Goal: Navigation & Orientation: Find specific page/section

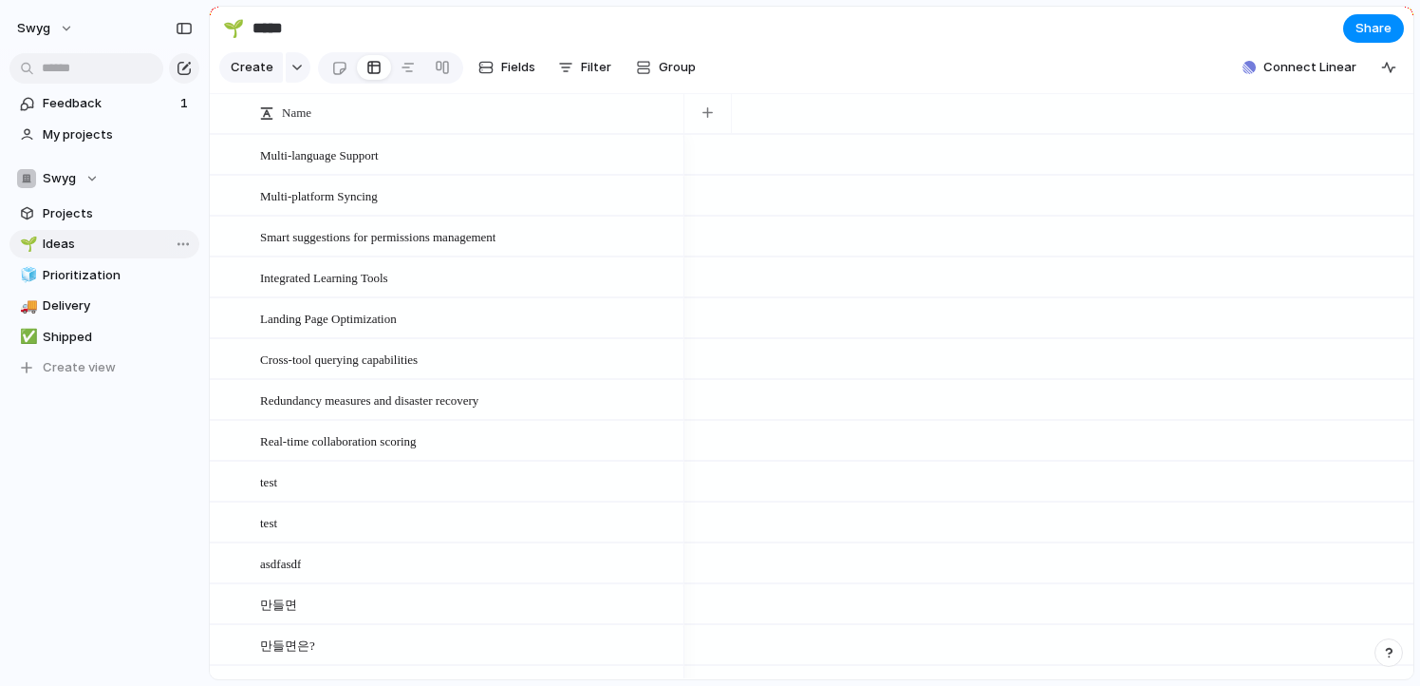
click at [115, 241] on span "Ideas" at bounding box center [118, 244] width 150 height 19
click at [128, 206] on span "Projects" at bounding box center [118, 213] width 150 height 19
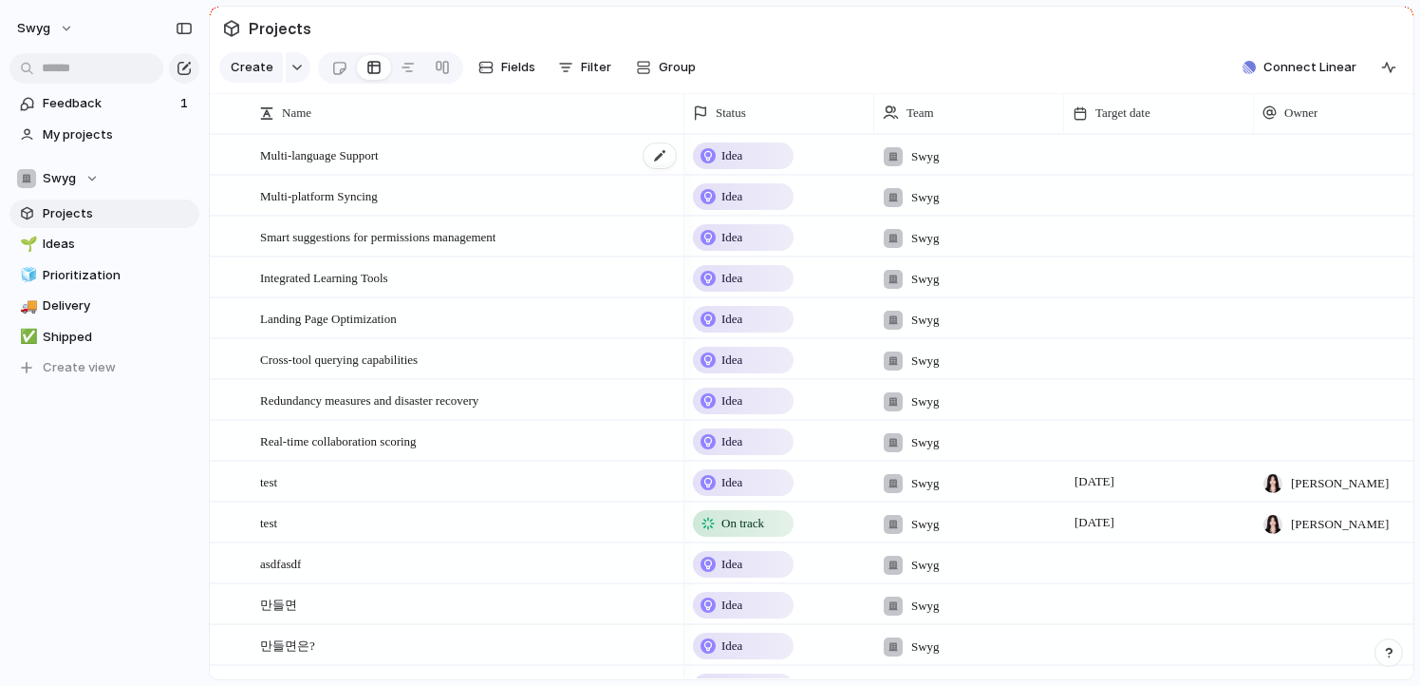
click at [334, 156] on span "Multi-language Support" at bounding box center [319, 154] width 119 height 22
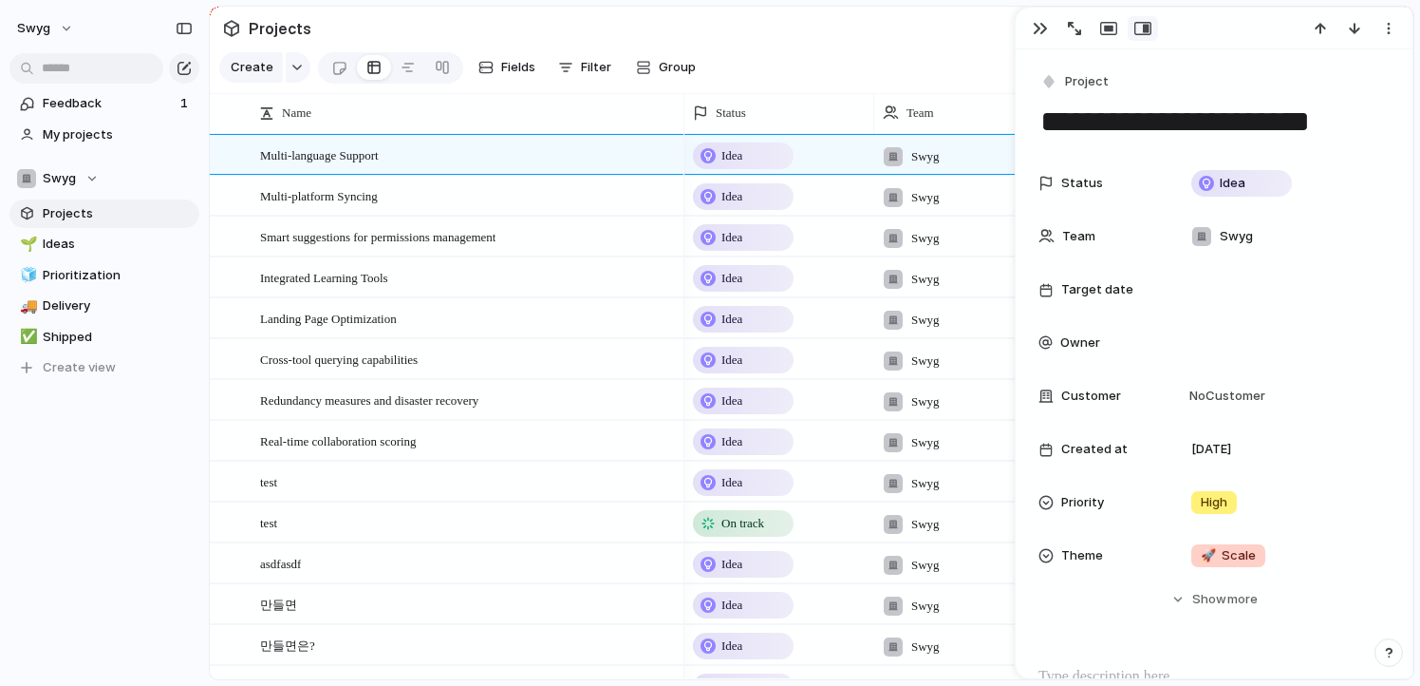
click at [118, 488] on div "Feedback 1 My projects Swyg Projects 🌱 Ideas 🧊 Prioritization 🚚 Delivery ✅ Ship…" at bounding box center [104, 268] width 209 height 536
click at [1037, 30] on div "button" at bounding box center [1040, 28] width 15 height 15
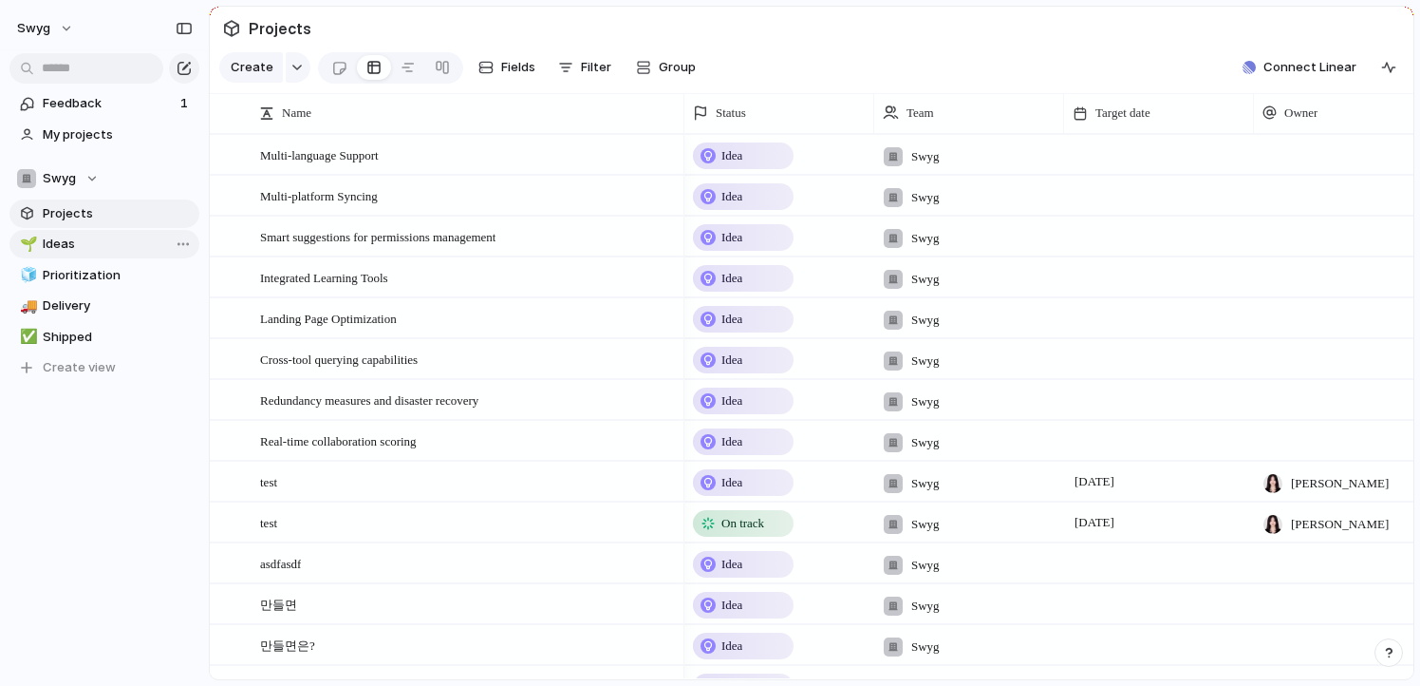
click at [108, 238] on span "Ideas" at bounding box center [118, 244] width 150 height 19
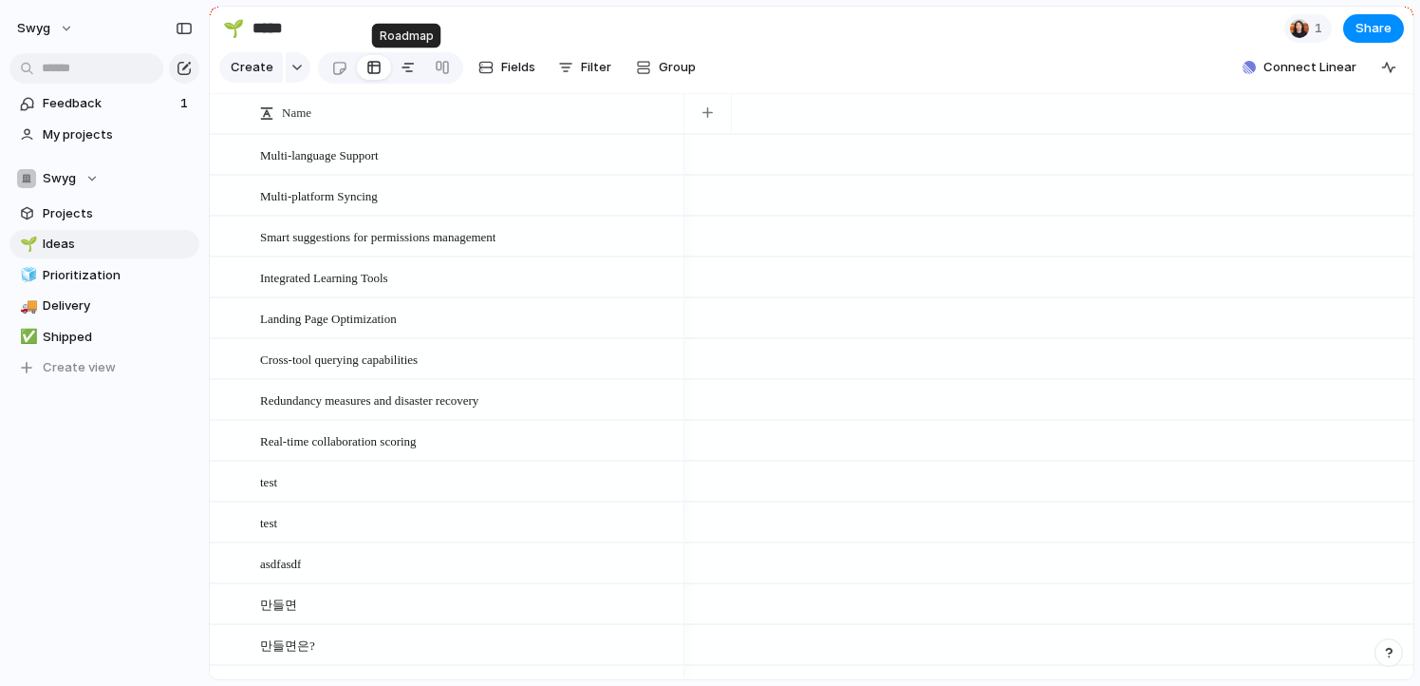
click at [401, 67] on div at bounding box center [408, 67] width 15 height 30
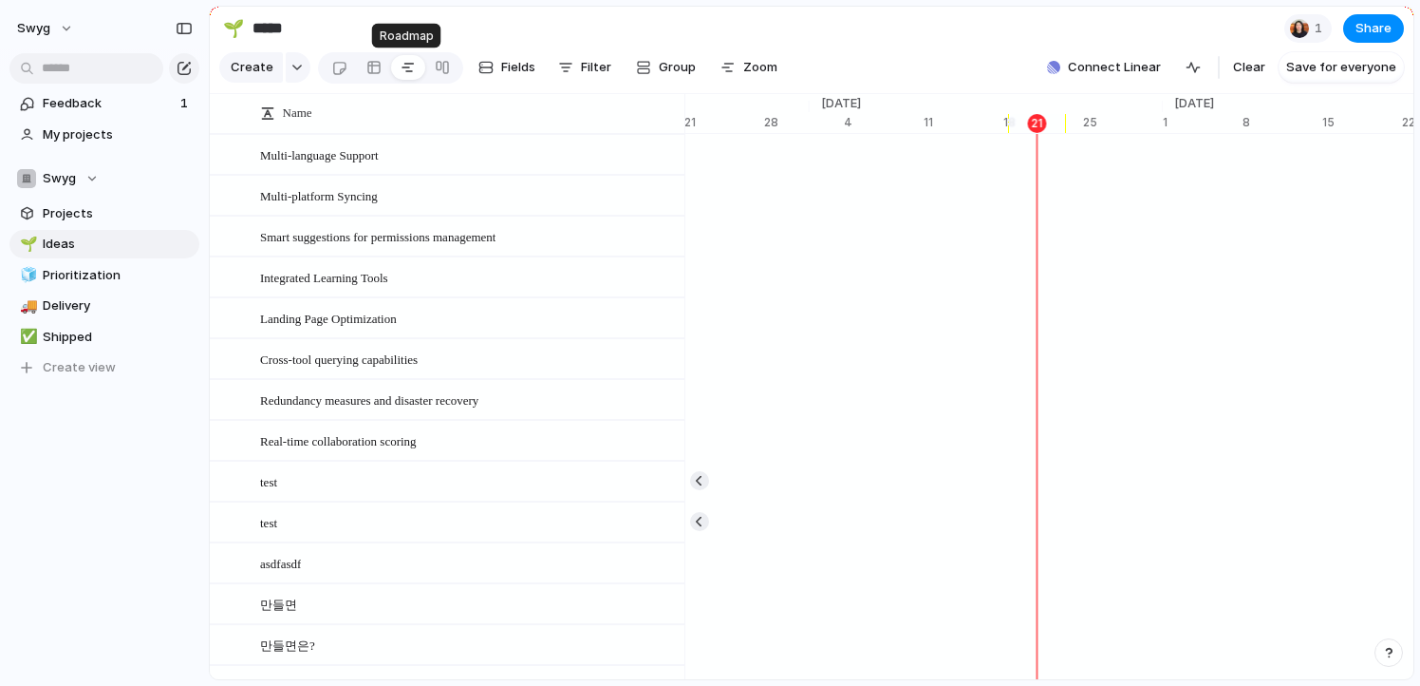
scroll to position [0, 12363]
click at [444, 69] on div at bounding box center [442, 67] width 15 height 30
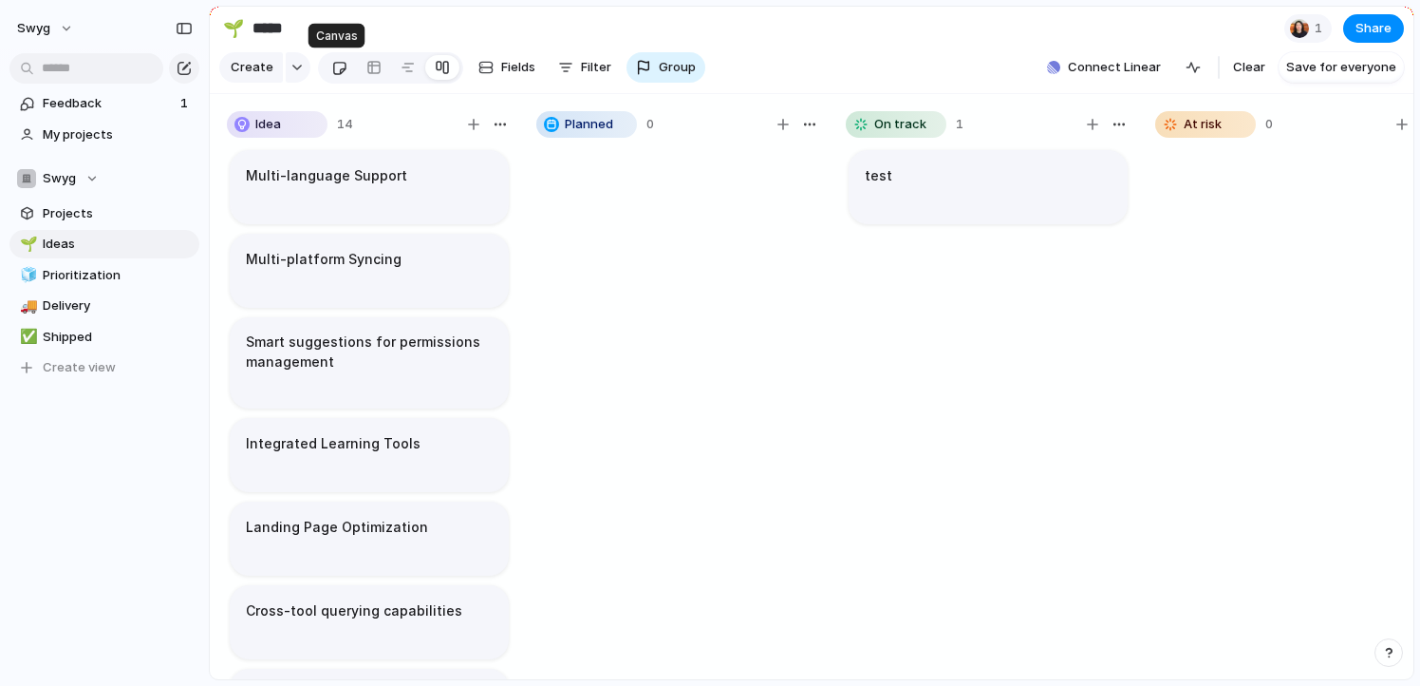
click at [331, 69] on div at bounding box center [339, 67] width 16 height 31
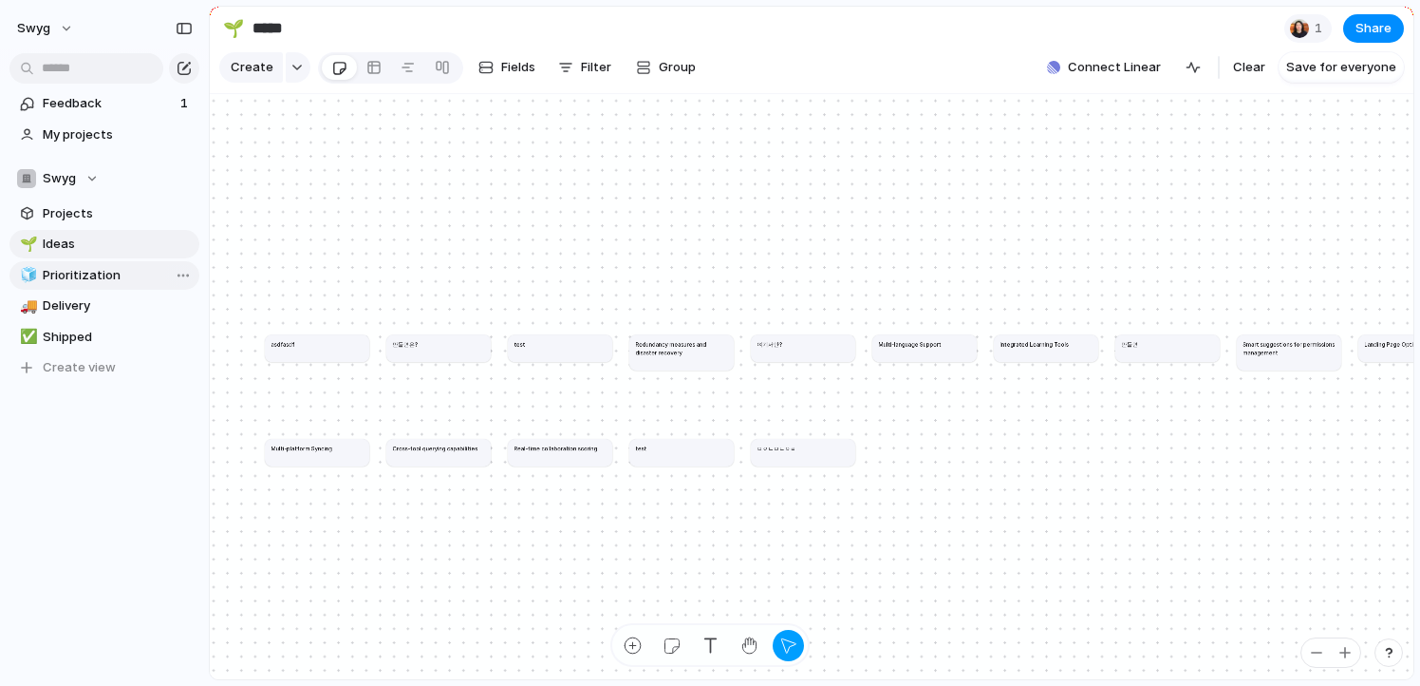
click at [79, 273] on span "Prioritization" at bounding box center [118, 275] width 150 height 19
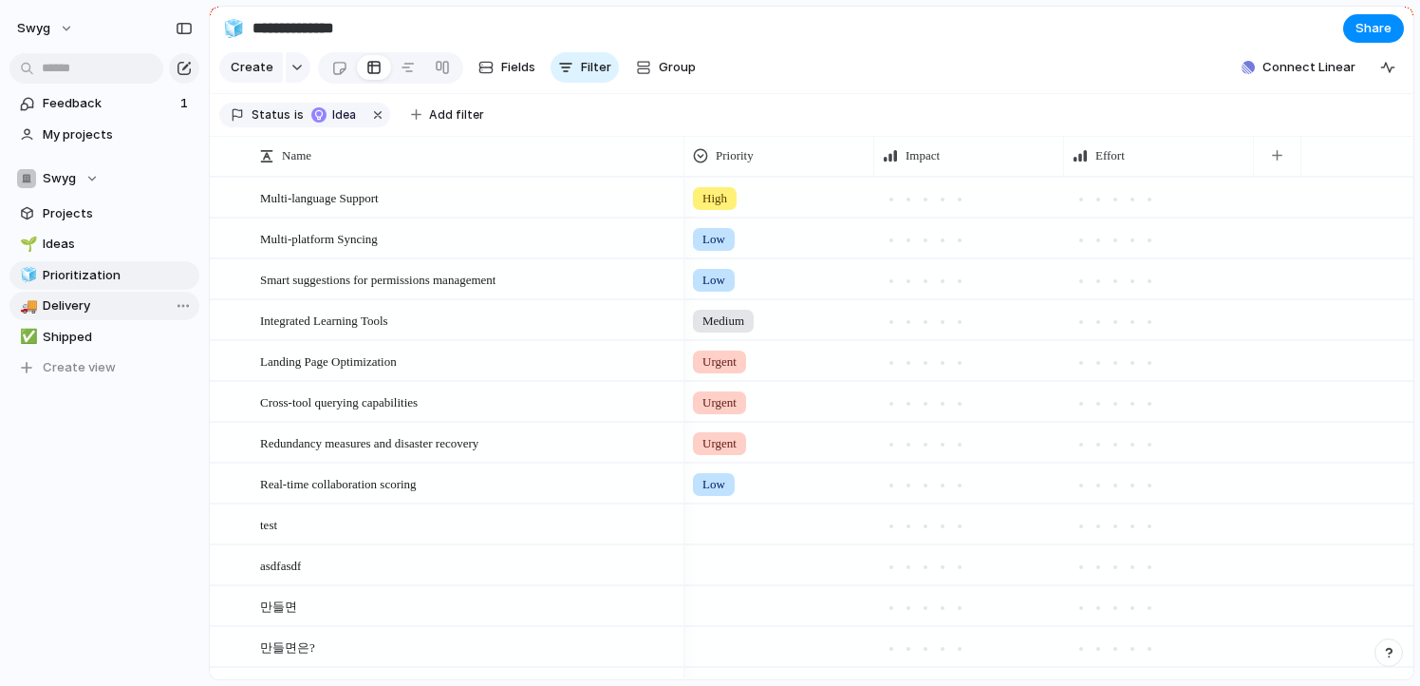
click at [116, 302] on span "Delivery" at bounding box center [118, 305] width 150 height 19
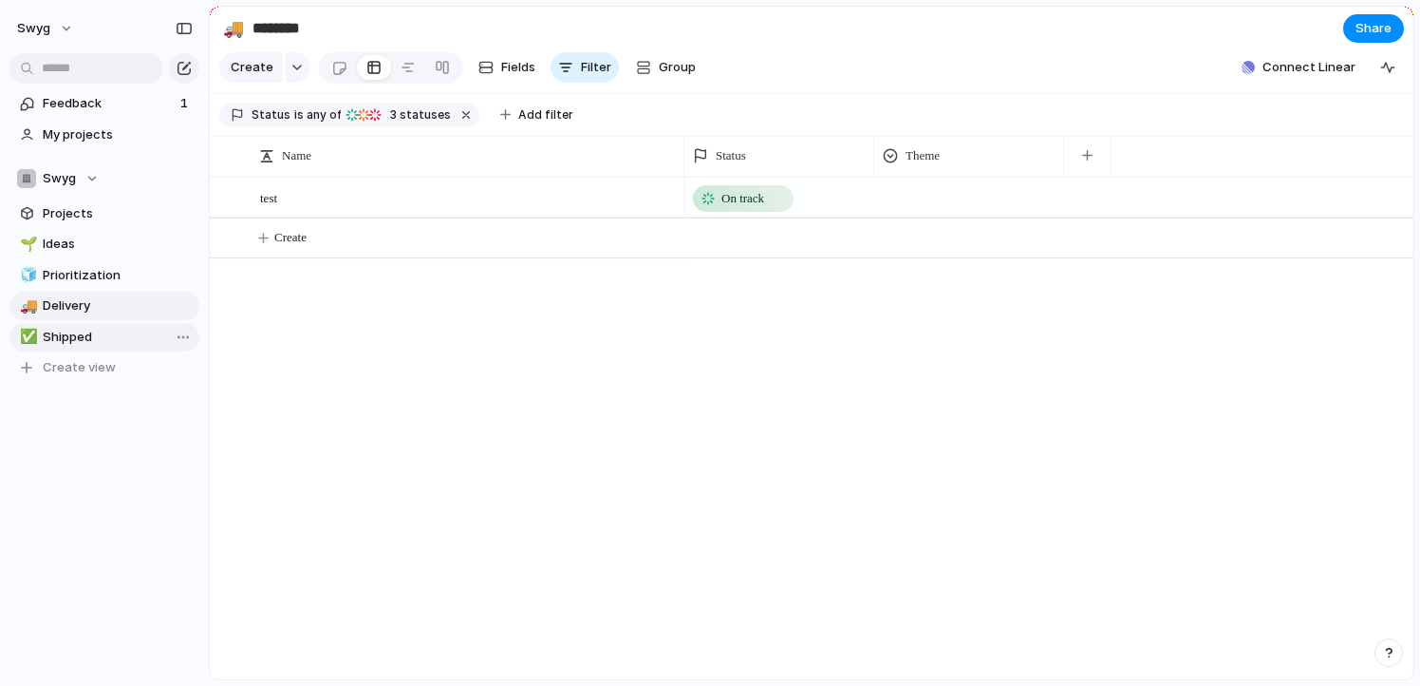
click at [117, 342] on span "Shipped" at bounding box center [118, 337] width 150 height 19
type input "*******"
click at [111, 132] on span "My projects" at bounding box center [118, 134] width 150 height 19
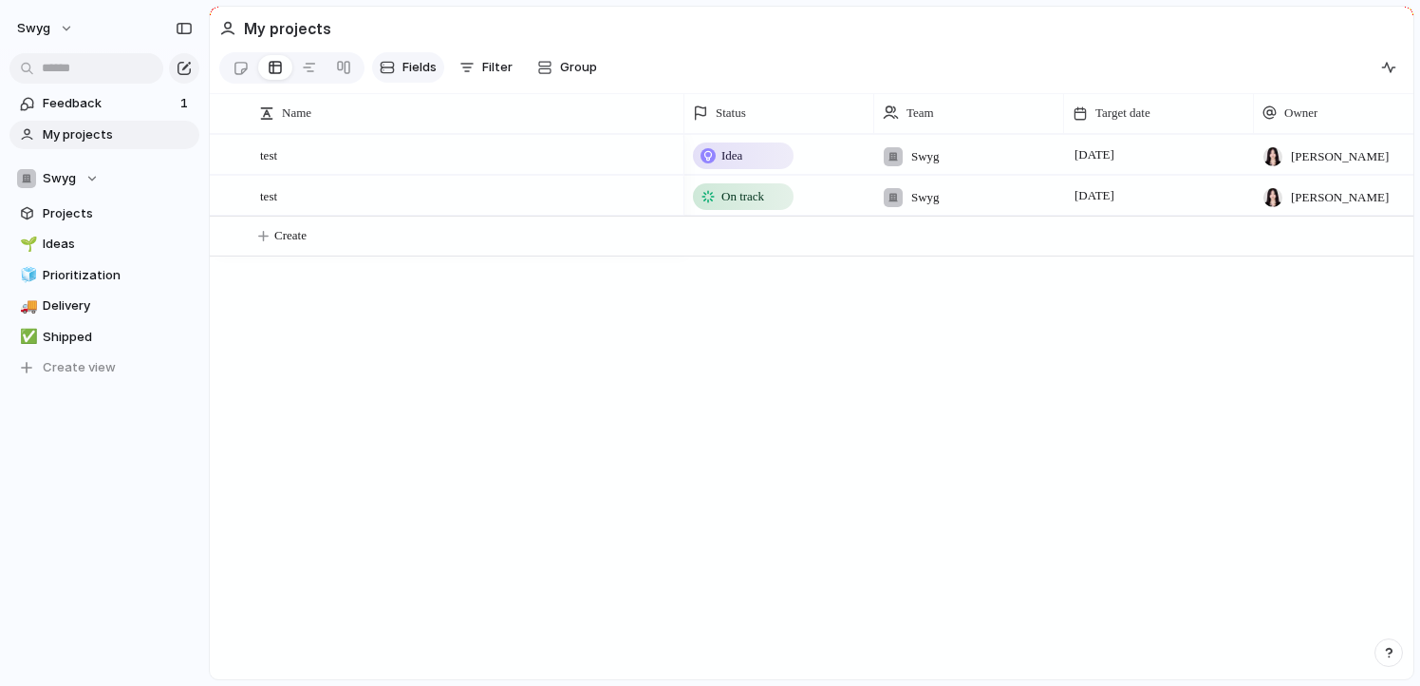
click at [434, 63] on span "Fields" at bounding box center [420, 67] width 34 height 19
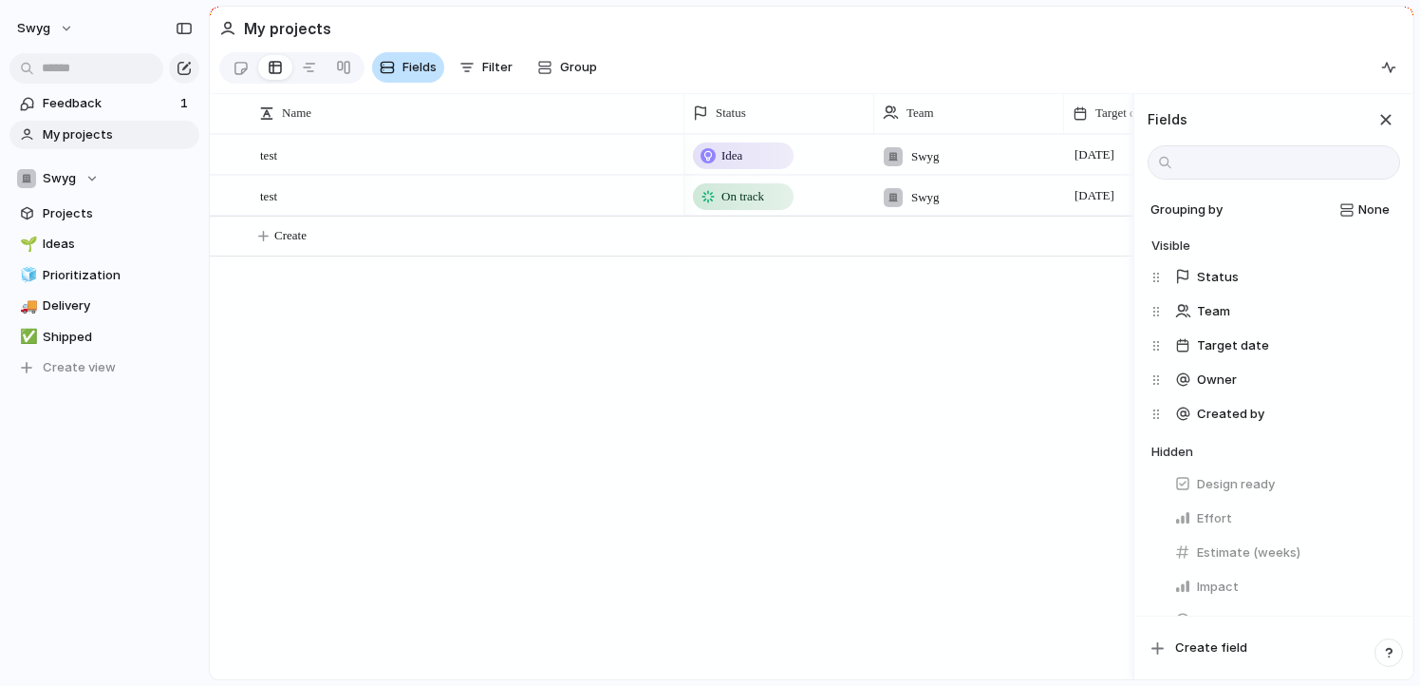
click at [405, 67] on span "Fields" at bounding box center [420, 67] width 34 height 19
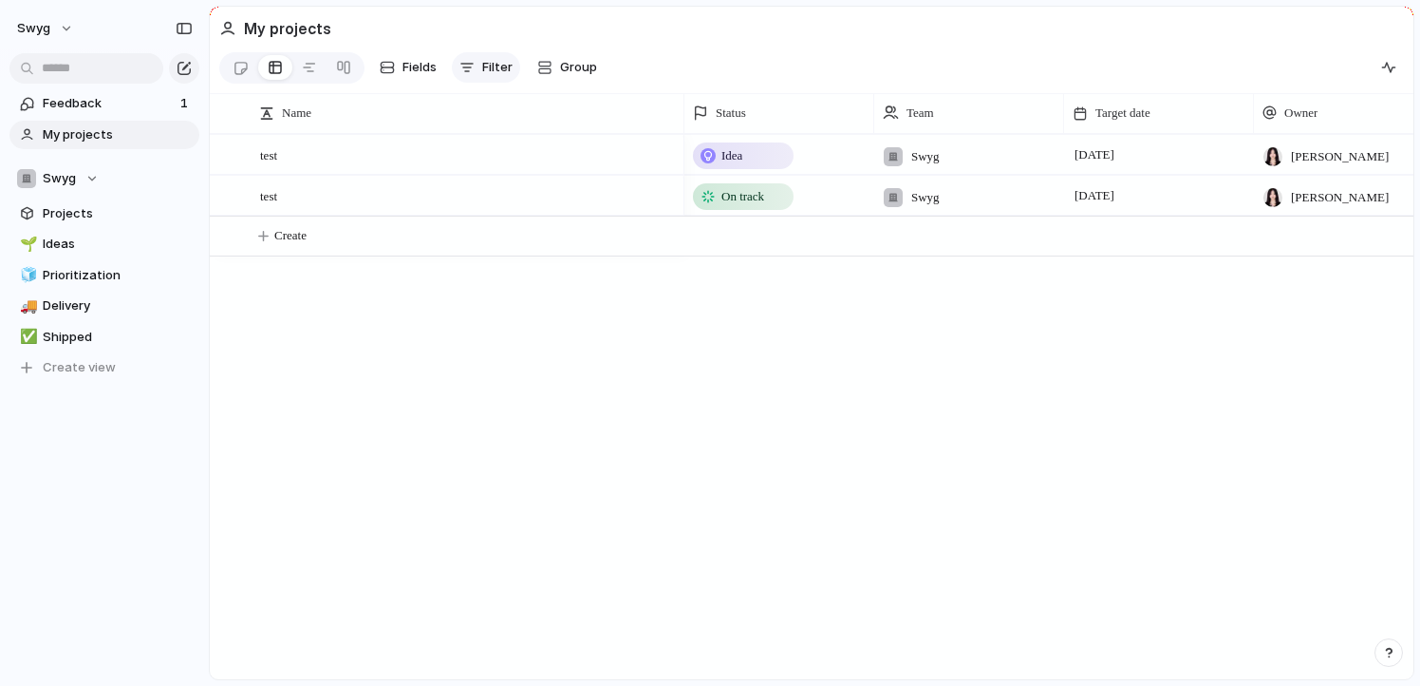
click at [468, 67] on div "button" at bounding box center [467, 67] width 15 height 15
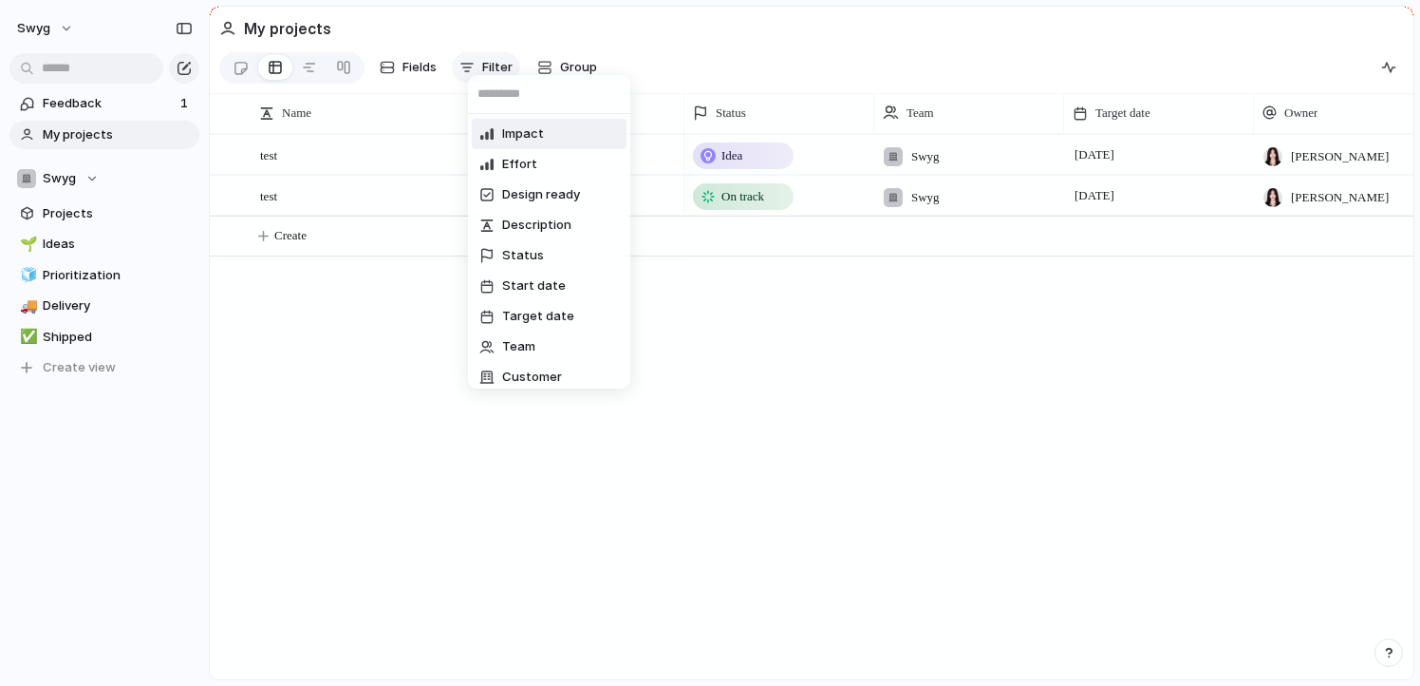
click at [468, 67] on div "Impact Effort Design ready Description Status Start date Target date Team Custo…" at bounding box center [710, 343] width 1420 height 686
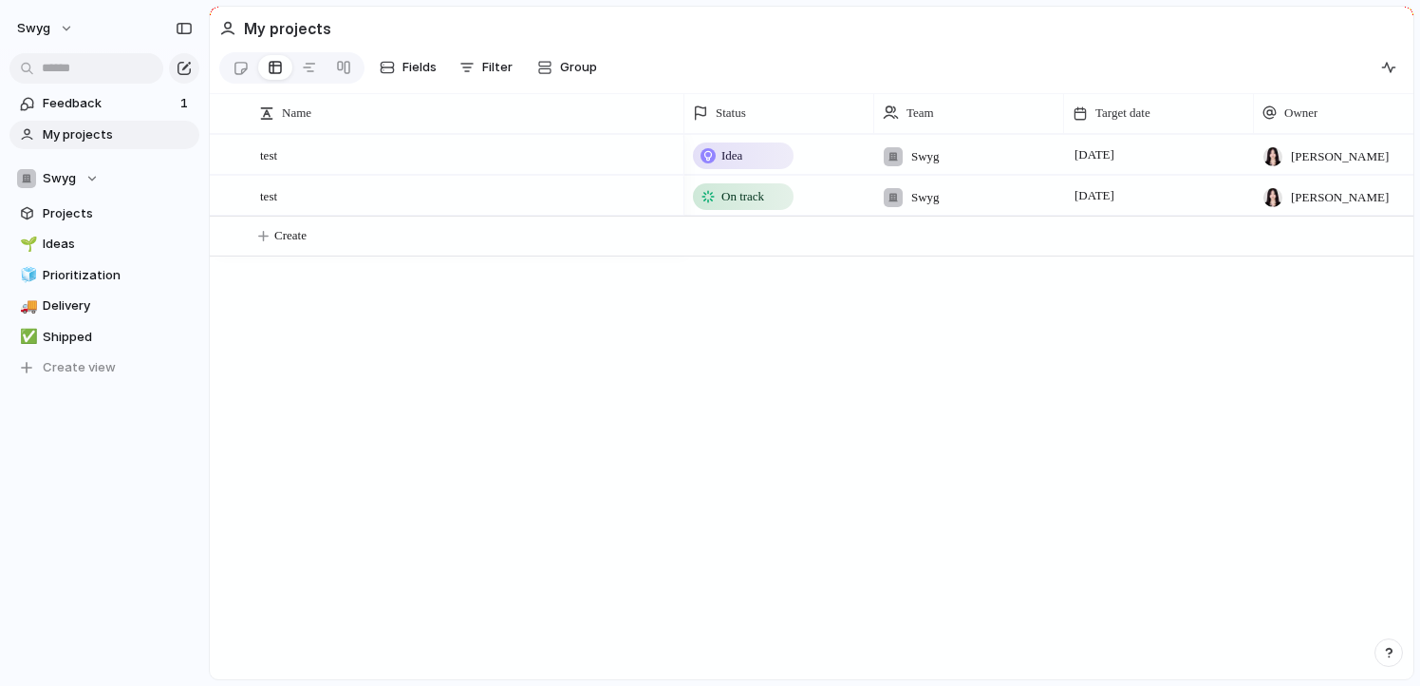
click at [528, 73] on div "Fields Filter Group Zoom Collapse" at bounding box center [412, 67] width 387 height 39
click at [541, 70] on div "button" at bounding box center [544, 67] width 15 height 15
click at [61, 113] on link "Feedback 1" at bounding box center [104, 103] width 190 height 28
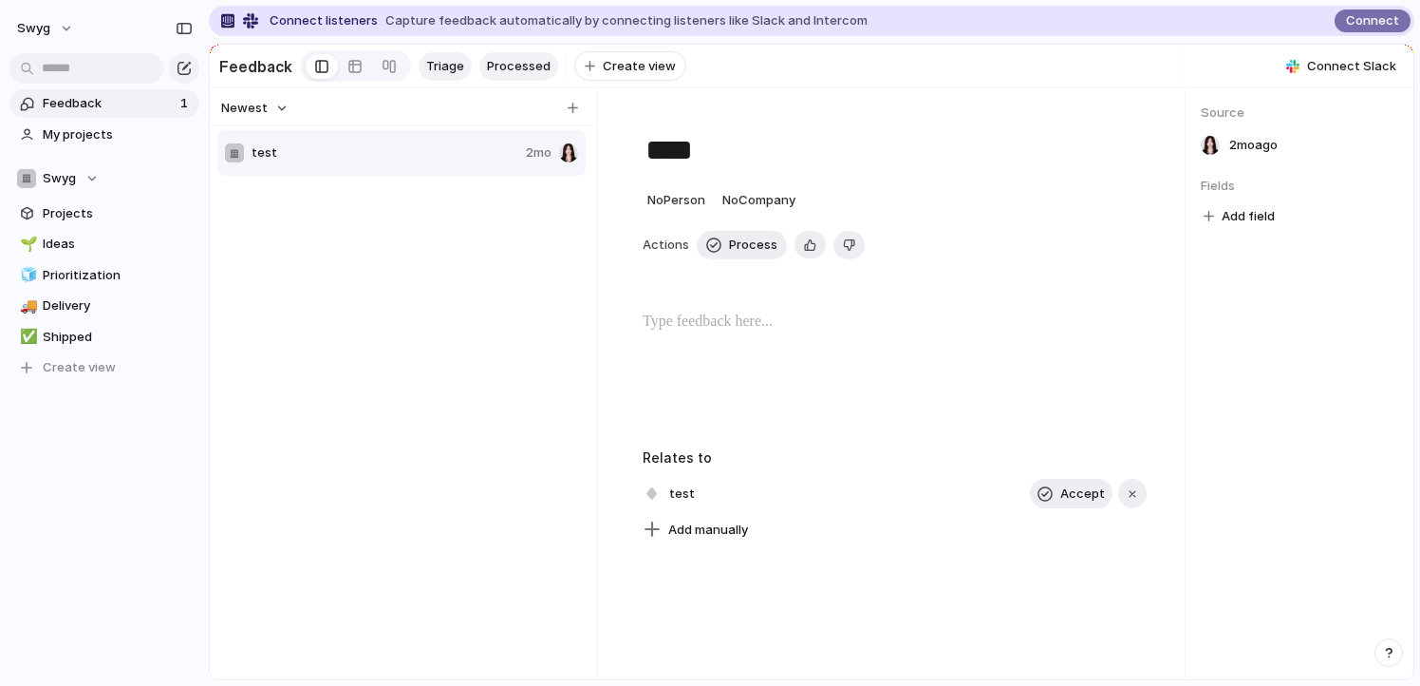
click at [532, 79] on link "Processed" at bounding box center [518, 66] width 79 height 28
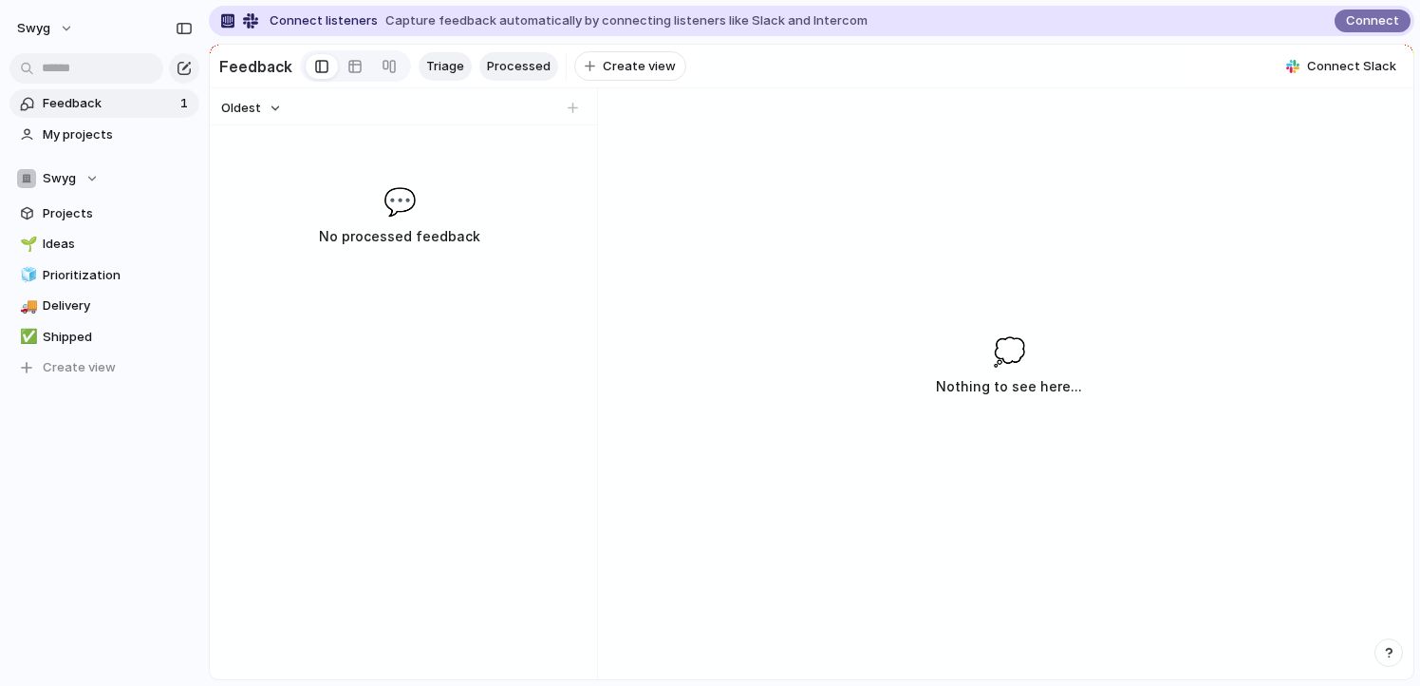
click at [442, 69] on span "Triage" at bounding box center [445, 66] width 38 height 19
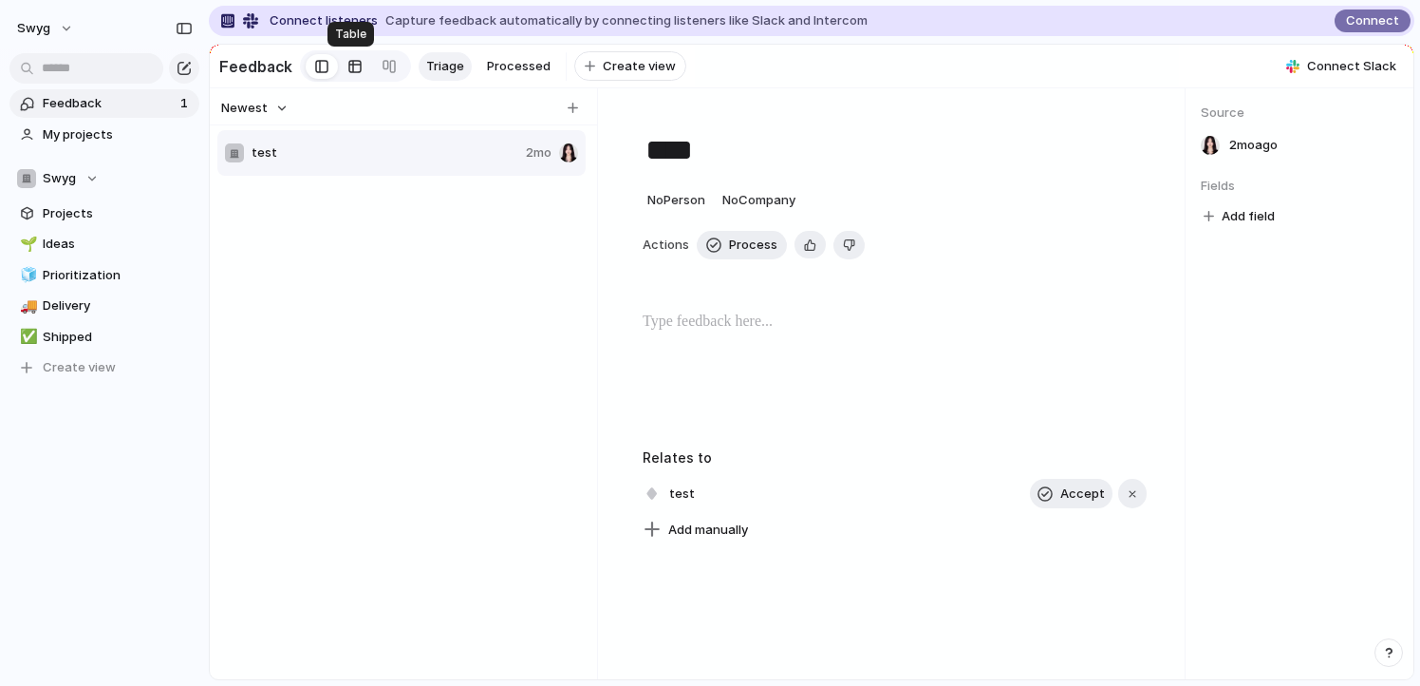
click at [351, 71] on div at bounding box center [355, 66] width 15 height 30
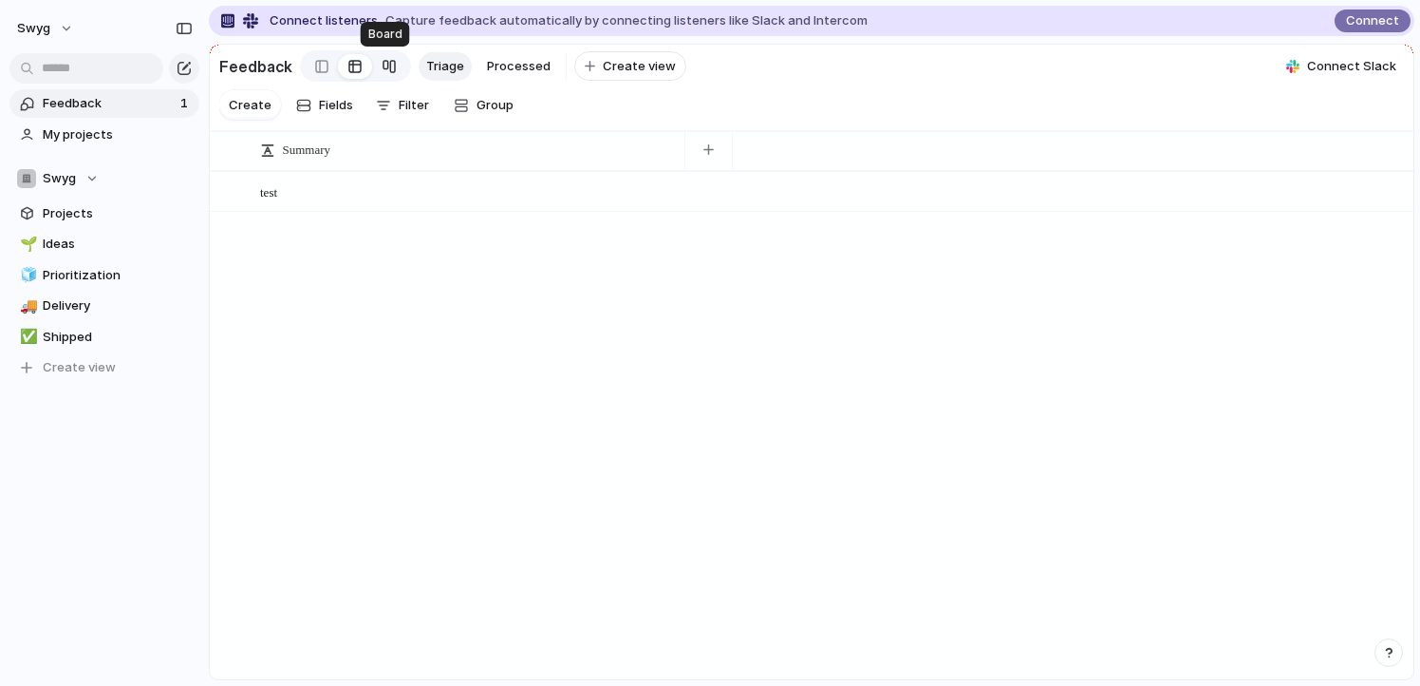
click at [400, 63] on link at bounding box center [389, 66] width 34 height 30
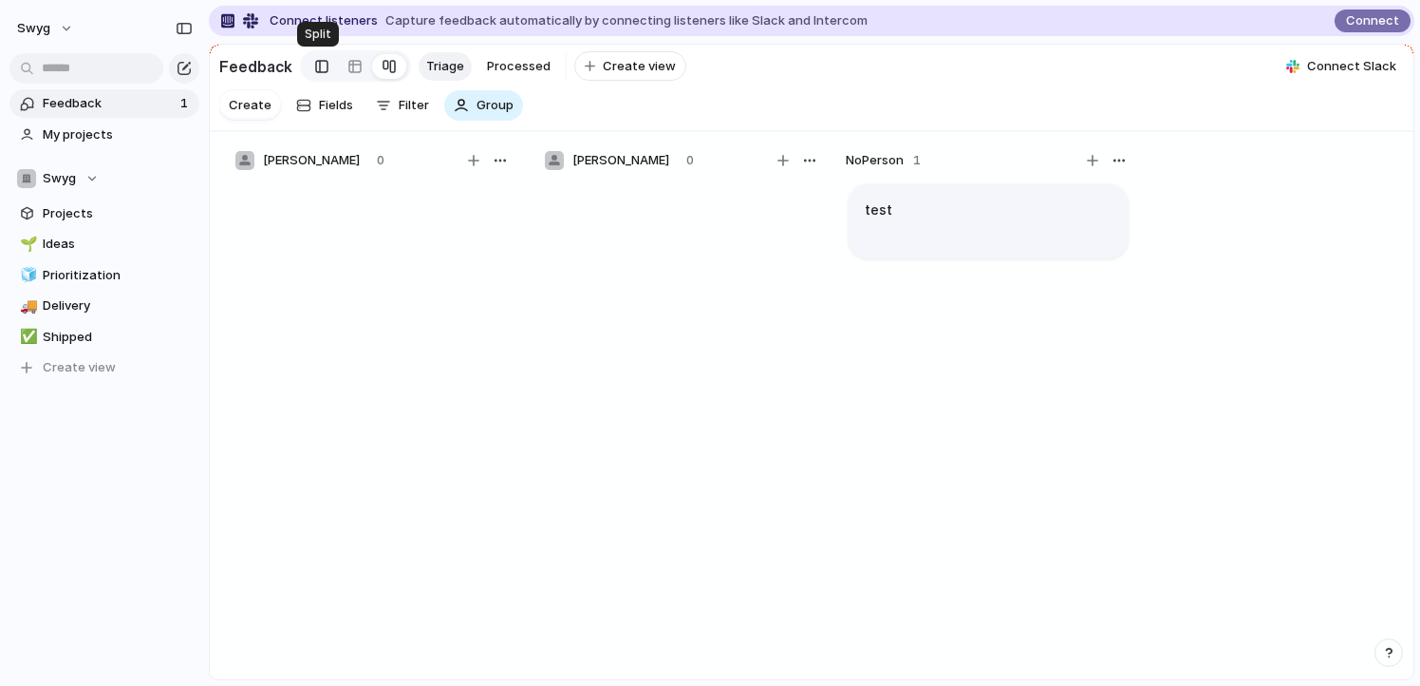
click at [315, 64] on div at bounding box center [321, 66] width 13 height 28
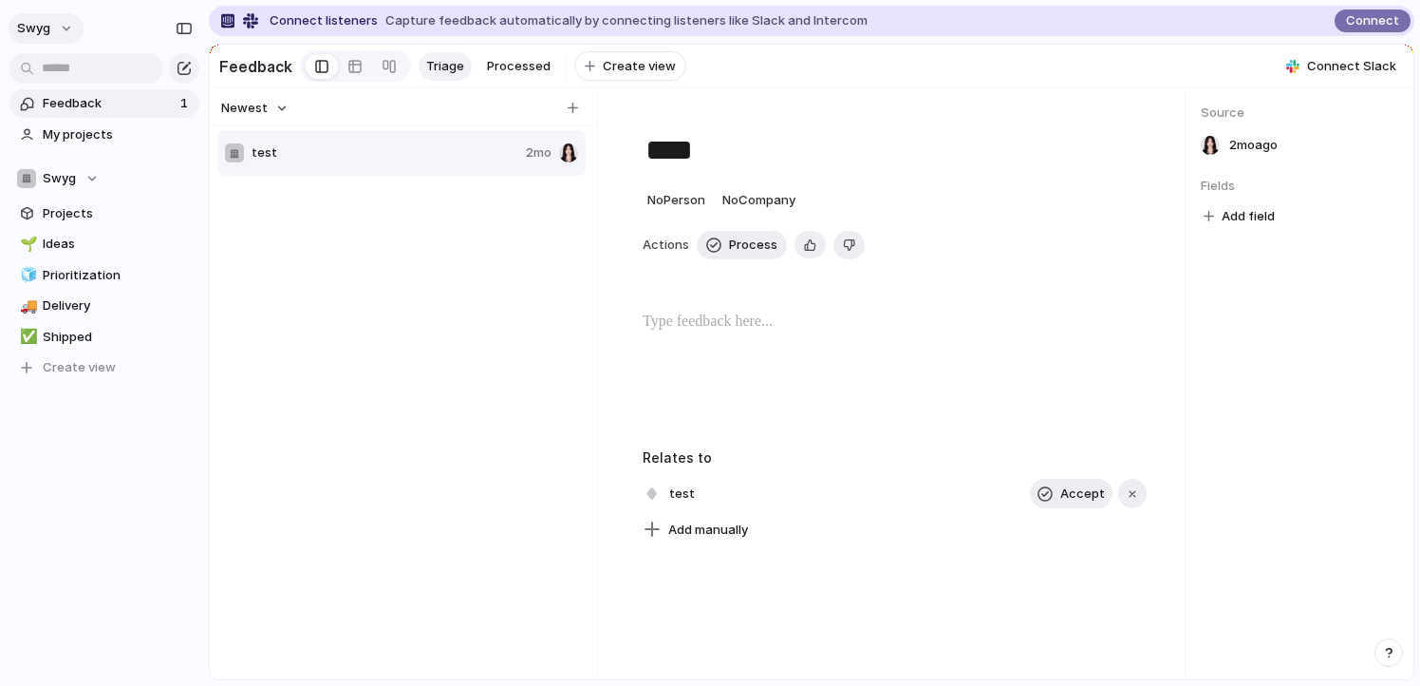
click at [66, 30] on button "swyg" at bounding box center [46, 28] width 75 height 30
click at [256, 254] on div "Settings Invite members Change theme Sign out" at bounding box center [710, 343] width 1420 height 686
